Goal: Task Accomplishment & Management: Use online tool/utility

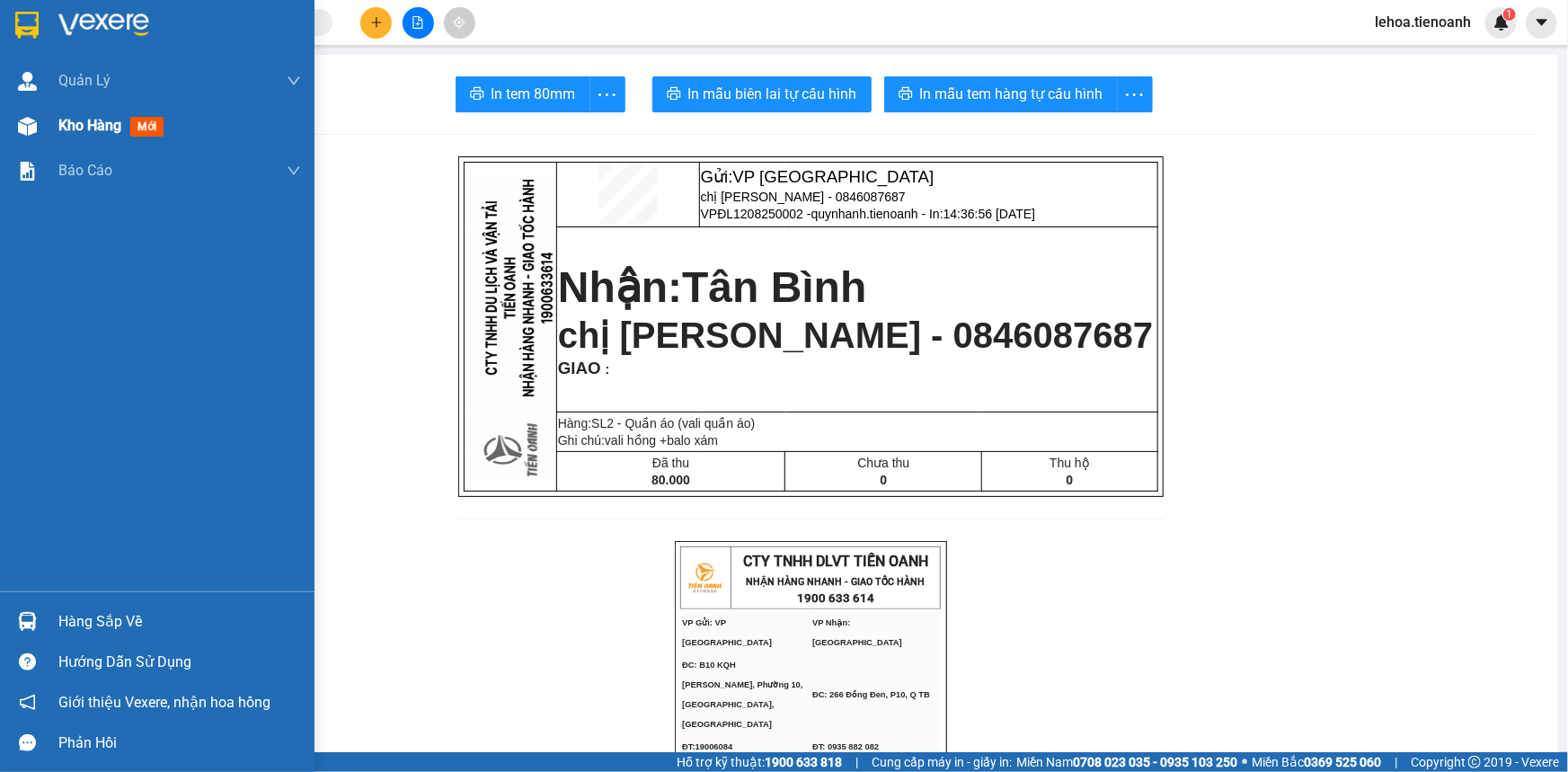
click at [89, 117] on span "Kho hàng" at bounding box center [89, 125] width 63 height 17
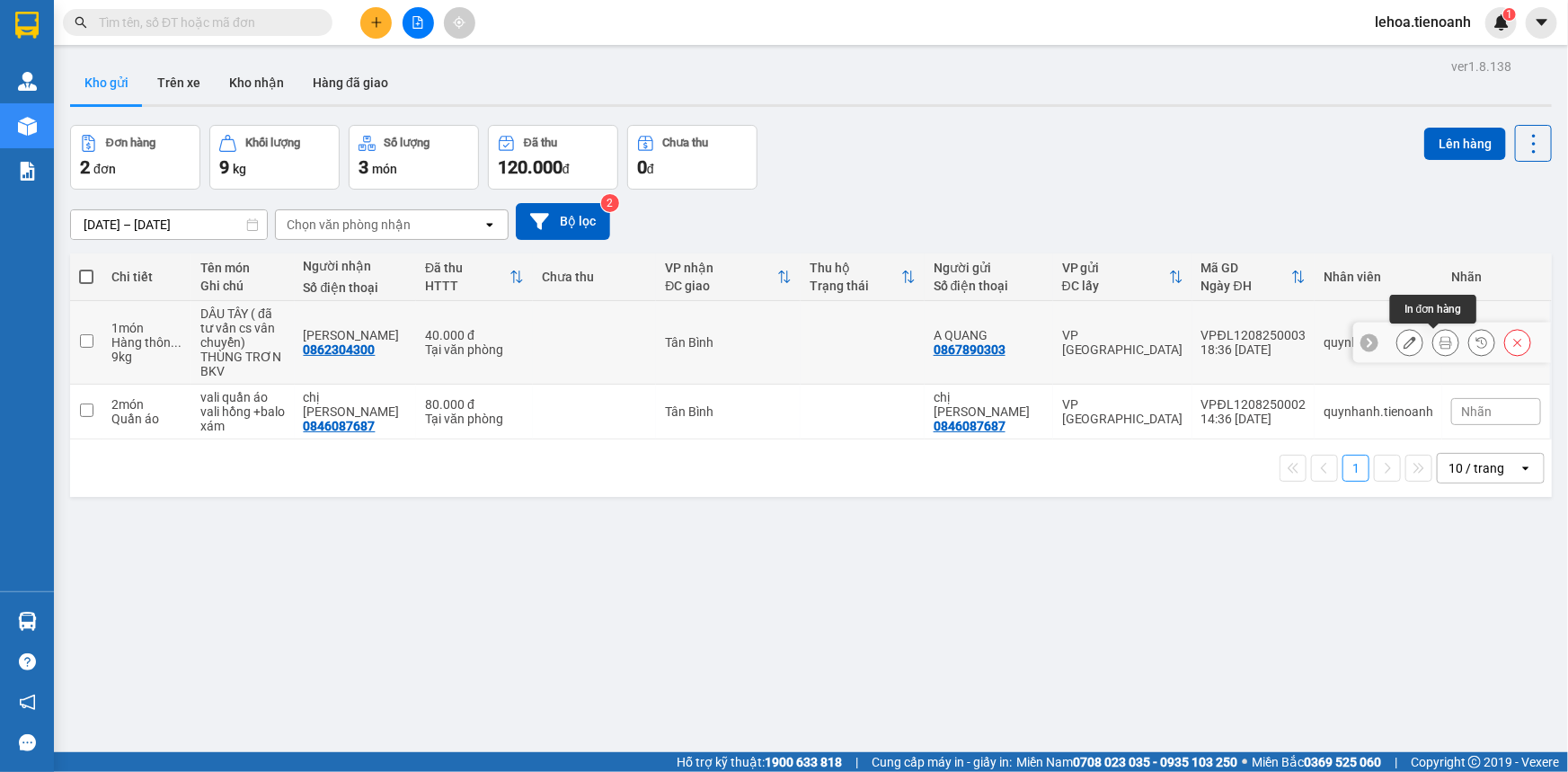
click at [1440, 343] on icon at bounding box center [1446, 341] width 12 height 12
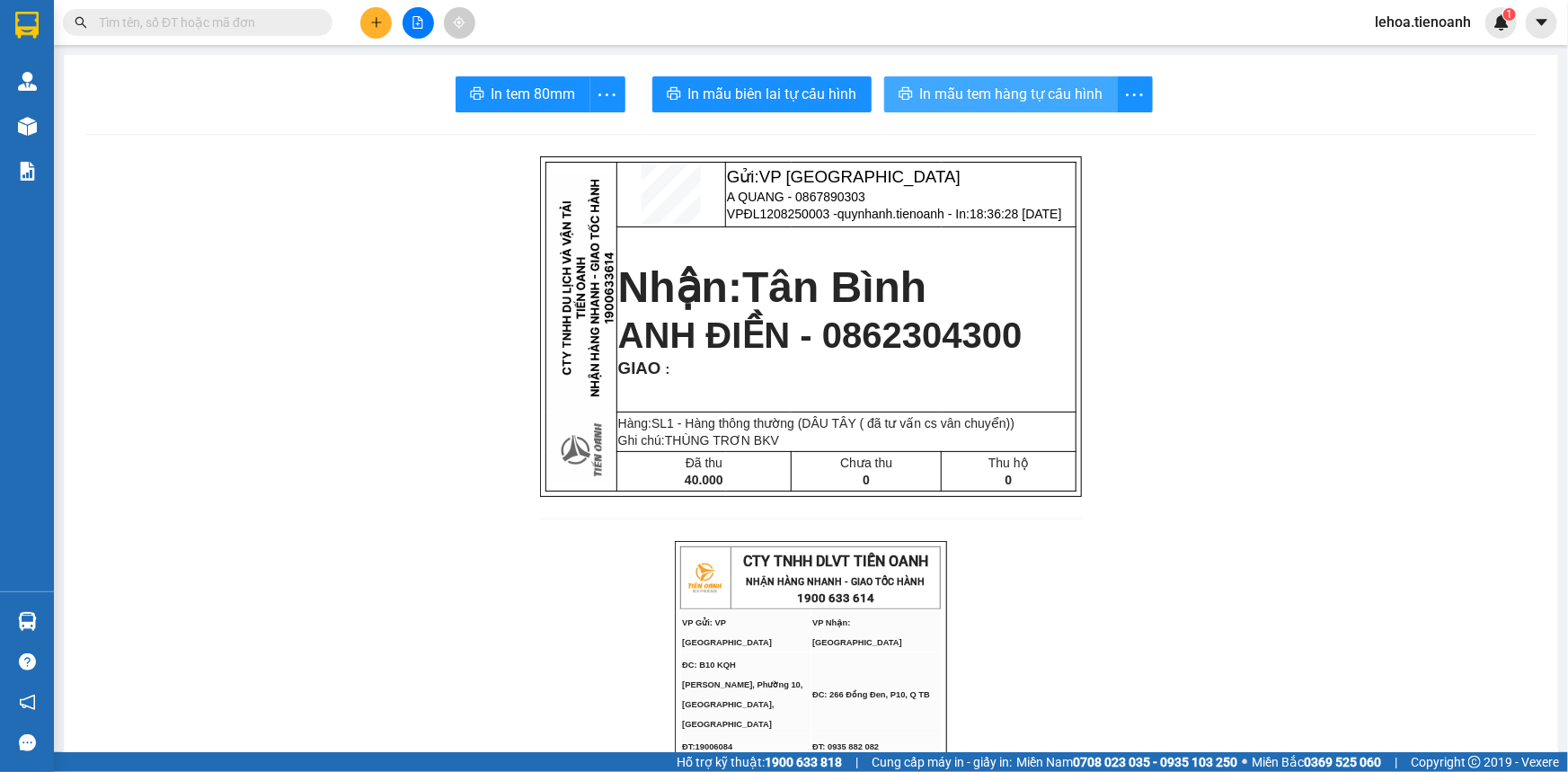
click at [932, 100] on span "In mẫu tem hàng tự cấu hình" at bounding box center [1012, 93] width 183 height 22
